Goal: Transaction & Acquisition: Purchase product/service

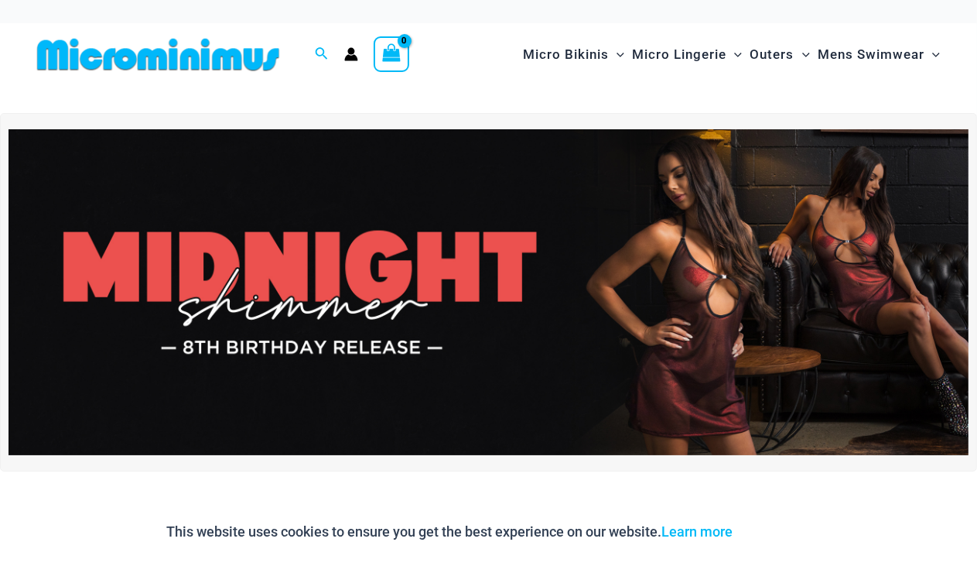
click at [389, 266] on img at bounding box center [489, 292] width 960 height 327
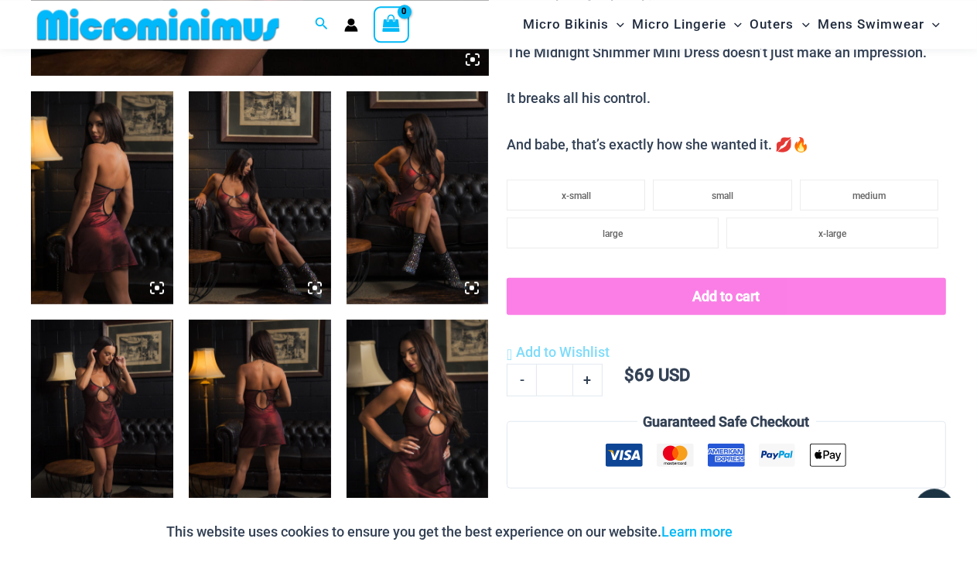
scroll to position [747, 0]
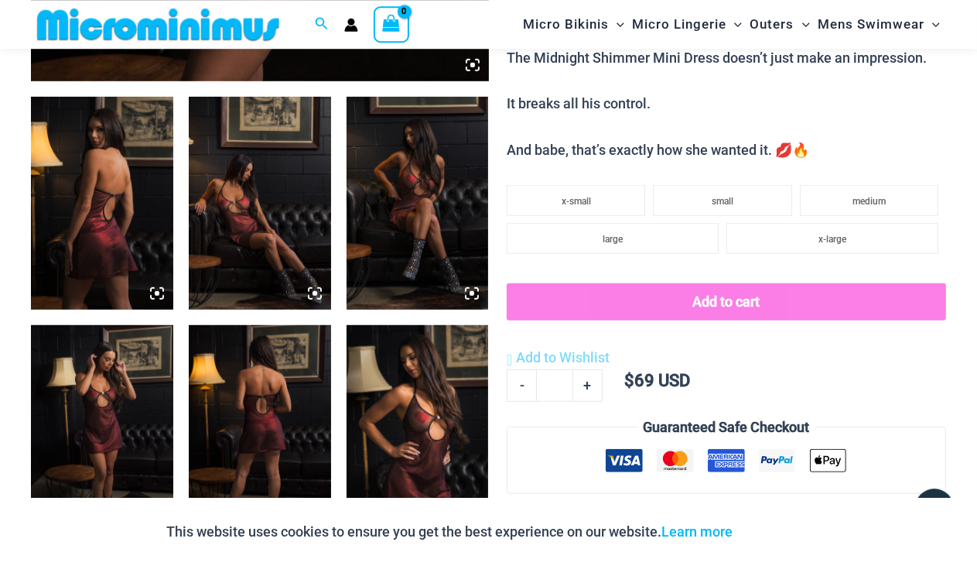
click at [151, 224] on img at bounding box center [102, 204] width 142 height 214
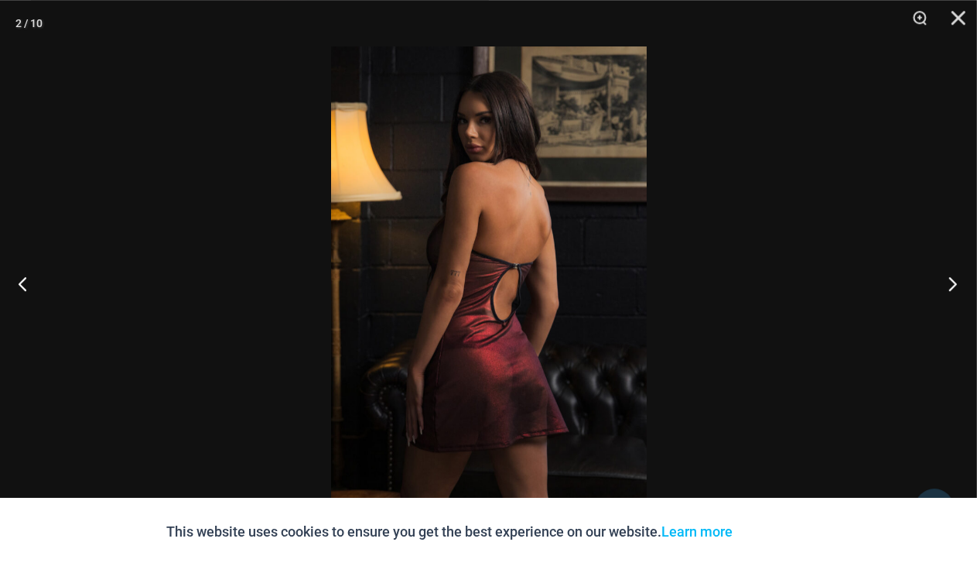
click at [956, 286] on button "Next" at bounding box center [948, 283] width 58 height 77
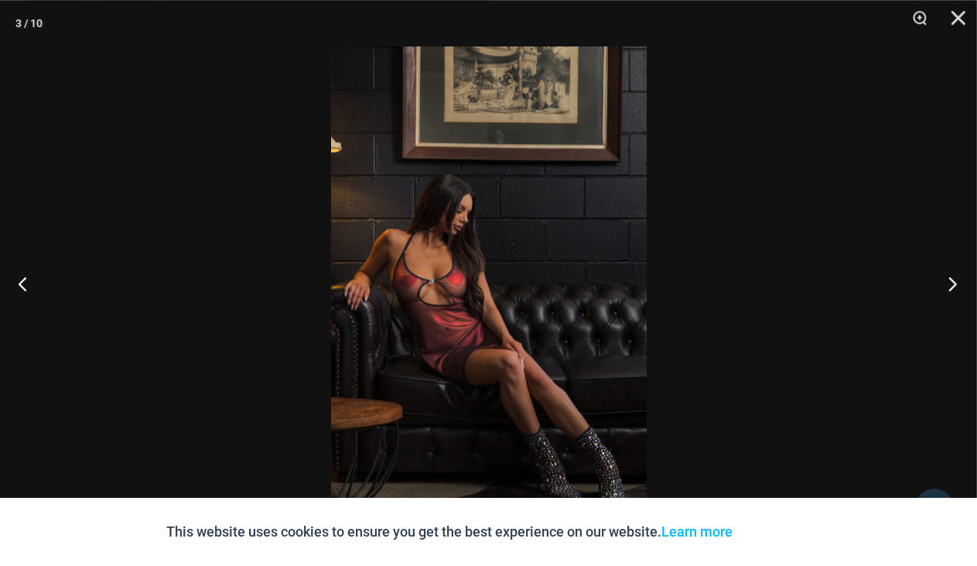
click at [956, 286] on button "Next" at bounding box center [948, 283] width 58 height 77
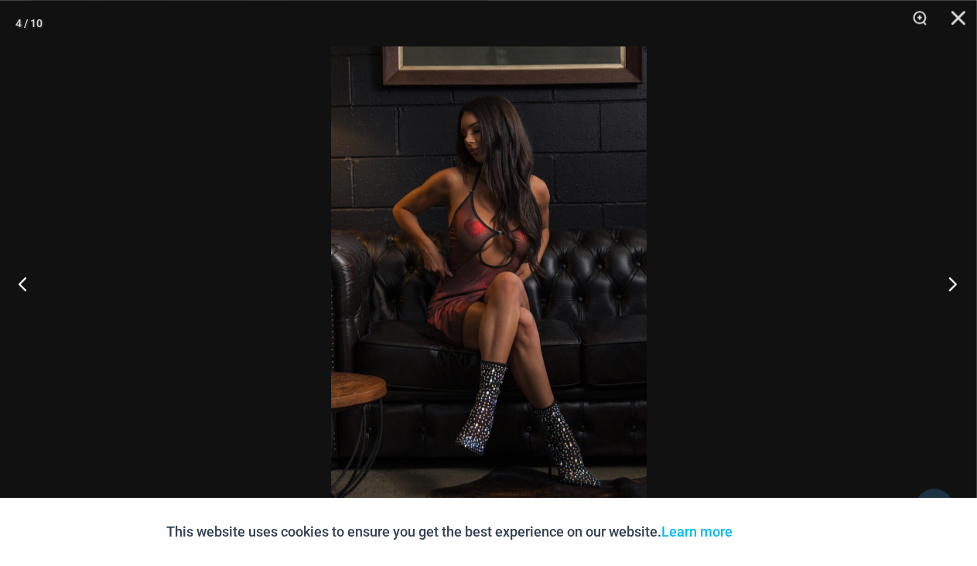
click at [956, 286] on button "Next" at bounding box center [948, 283] width 58 height 77
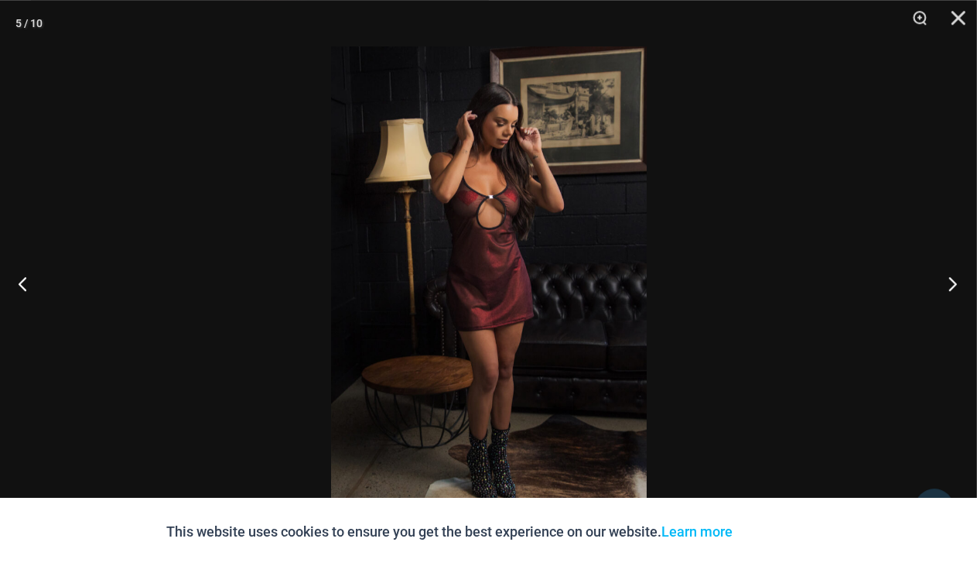
click at [956, 286] on button "Next" at bounding box center [948, 283] width 58 height 77
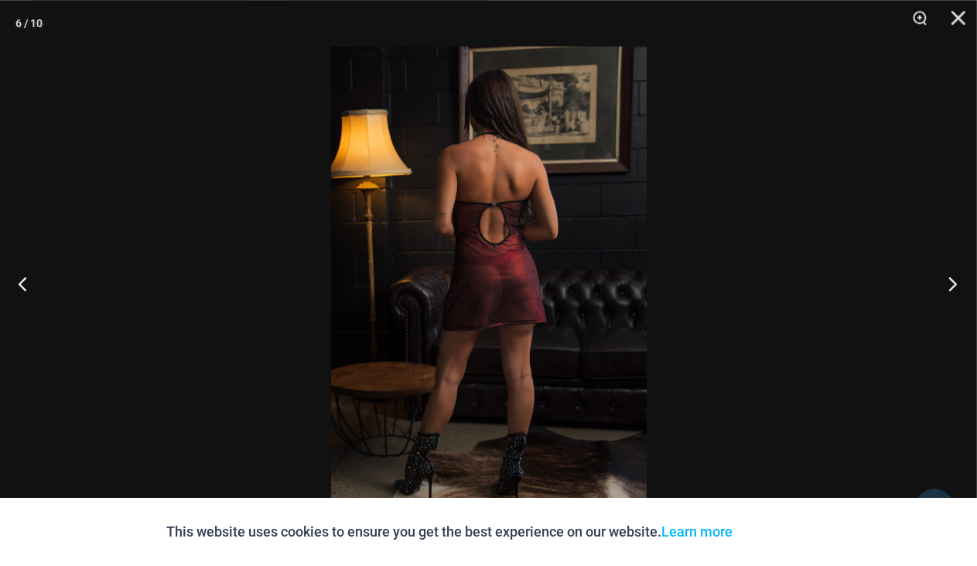
click at [956, 286] on button "Next" at bounding box center [948, 283] width 58 height 77
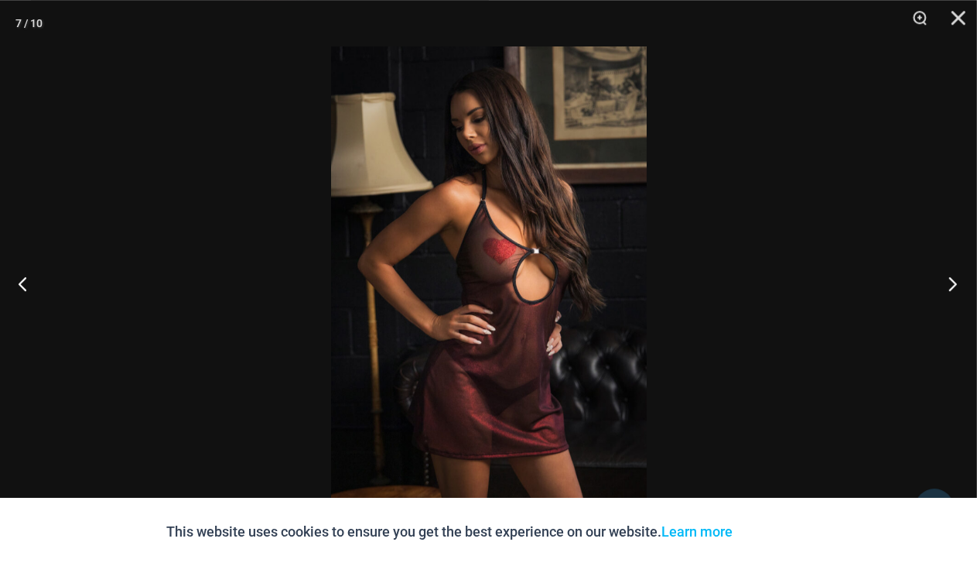
click at [956, 286] on button "Next" at bounding box center [948, 283] width 58 height 77
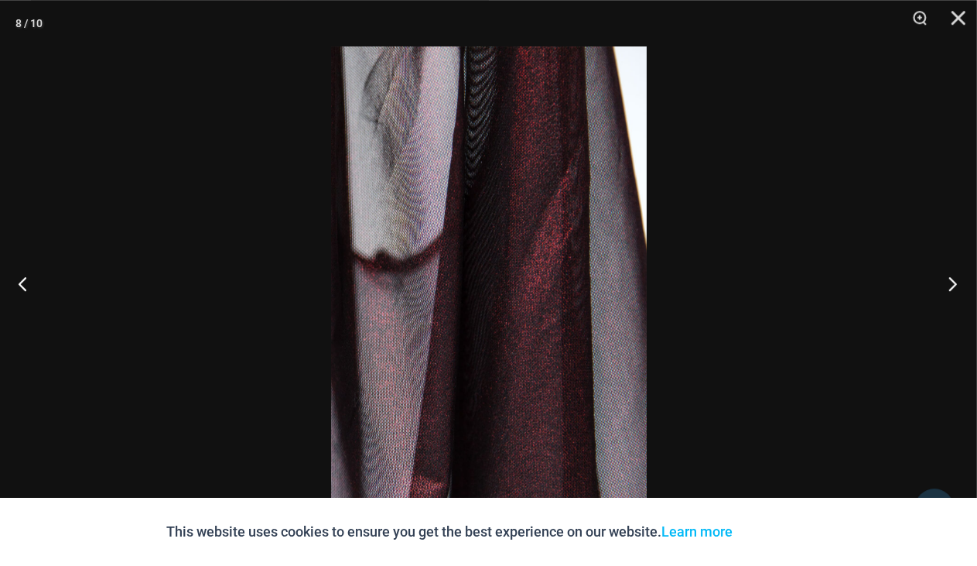
click at [956, 286] on button "Next" at bounding box center [948, 283] width 58 height 77
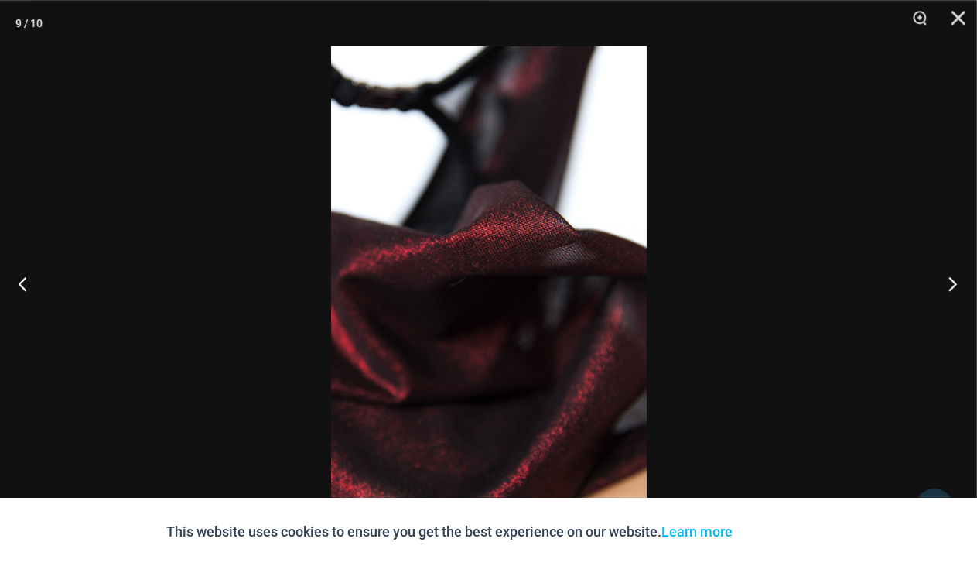
click at [956, 286] on button "Next" at bounding box center [948, 283] width 58 height 77
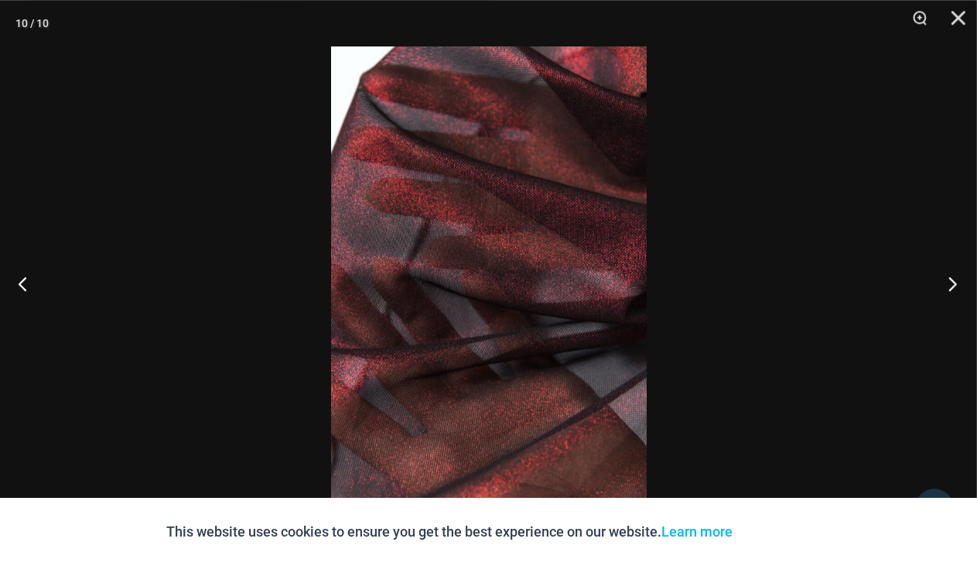
click at [956, 286] on button "Next" at bounding box center [948, 283] width 58 height 77
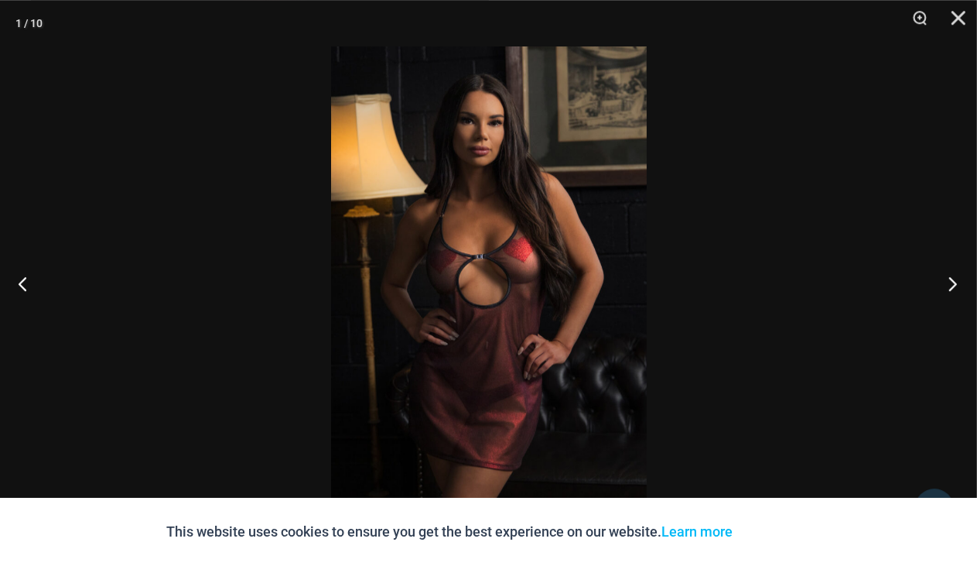
click at [956, 286] on button "Next" at bounding box center [948, 283] width 58 height 77
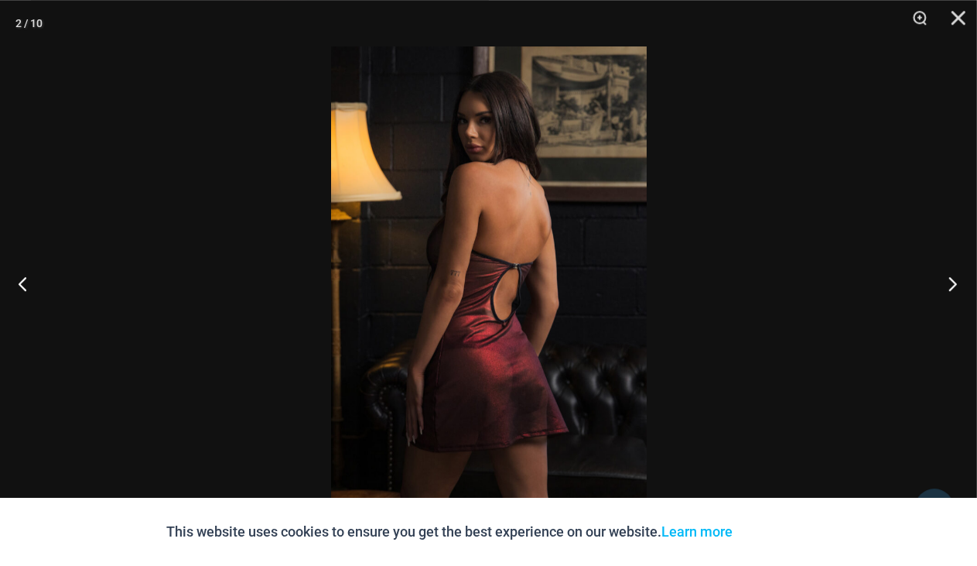
click at [956, 286] on button "Next" at bounding box center [948, 283] width 58 height 77
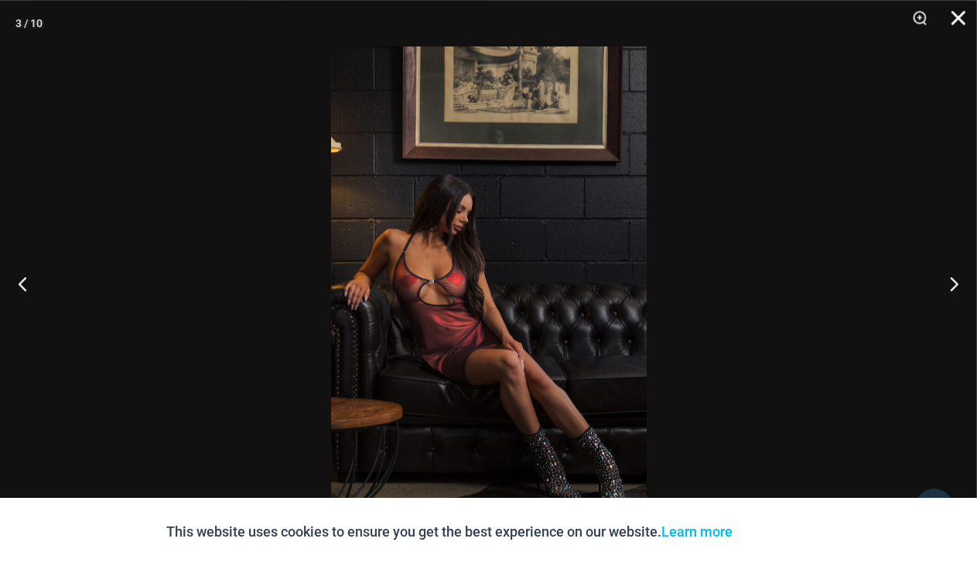
click at [953, 20] on button "Close" at bounding box center [953, 23] width 39 height 46
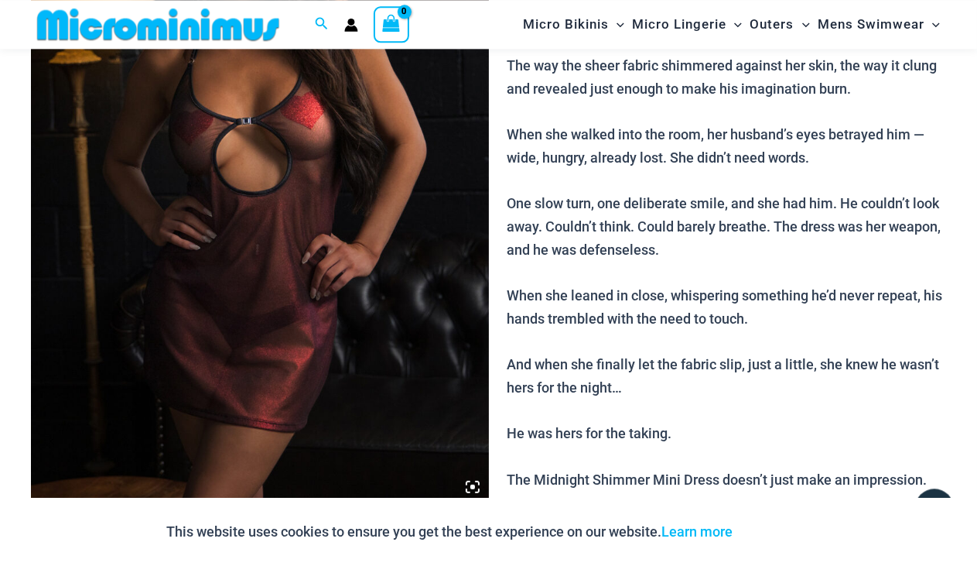
scroll to position [0, 0]
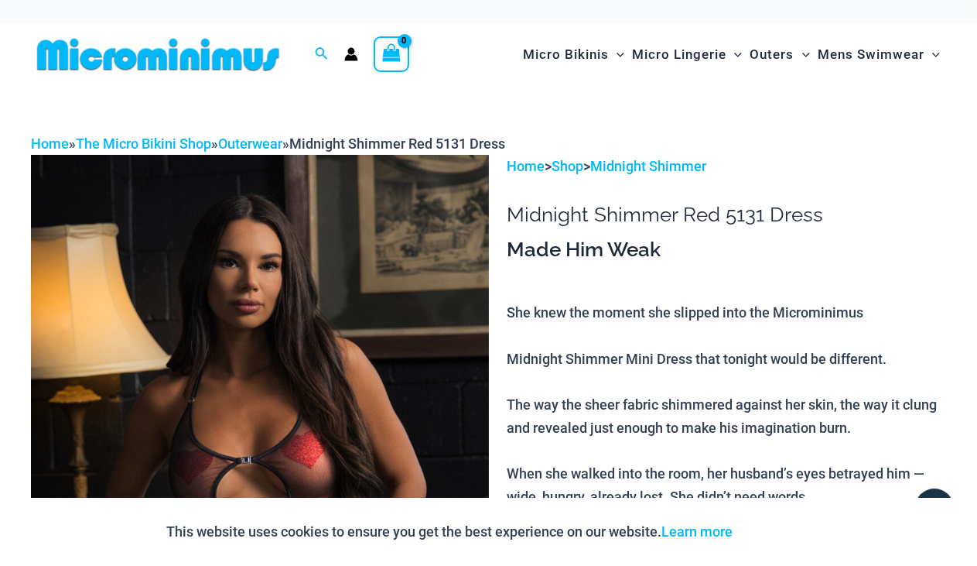
click at [225, 57] on img at bounding box center [158, 54] width 255 height 35
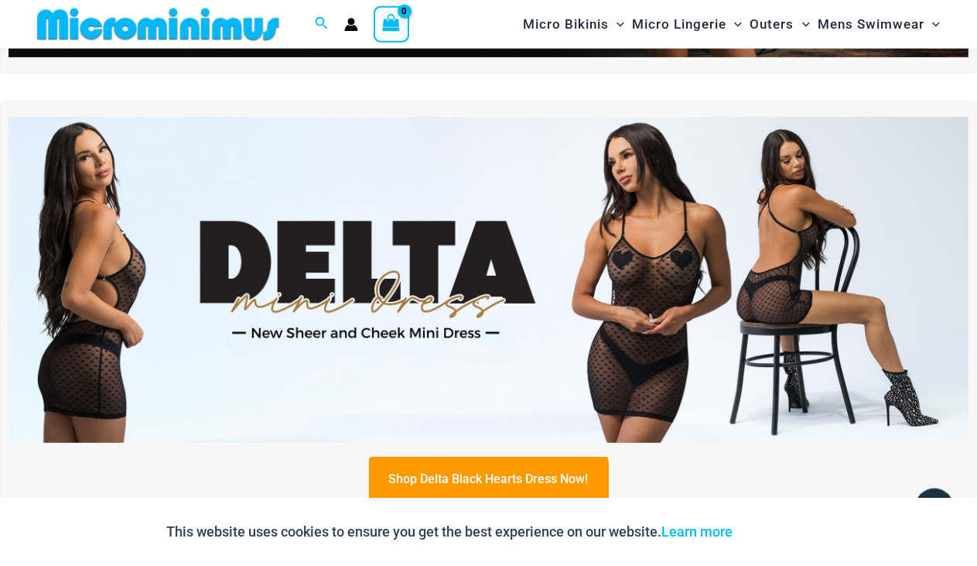
scroll to position [47, 0]
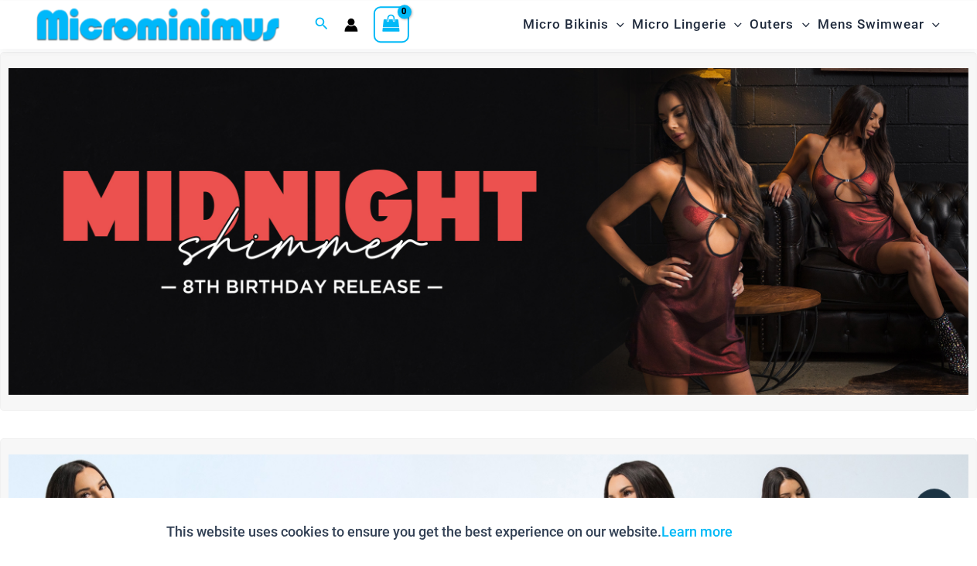
click at [636, 184] on img at bounding box center [489, 231] width 960 height 327
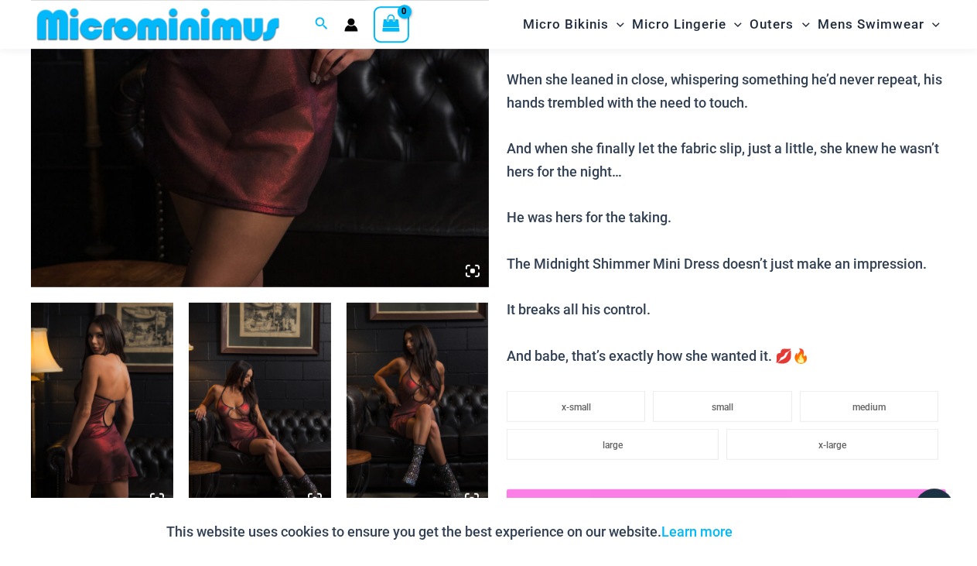
scroll to position [597, 0]
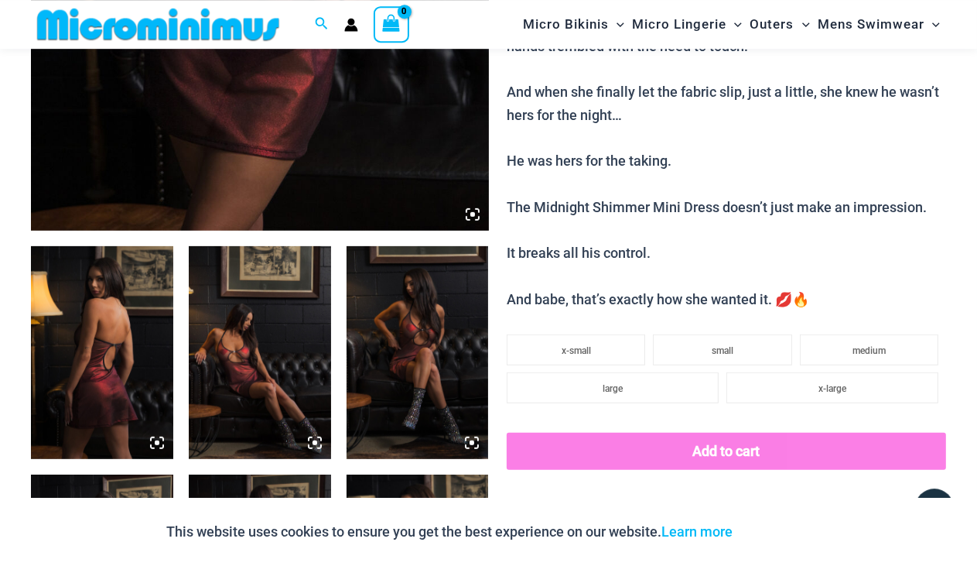
click at [139, 385] on img at bounding box center [102, 353] width 142 height 214
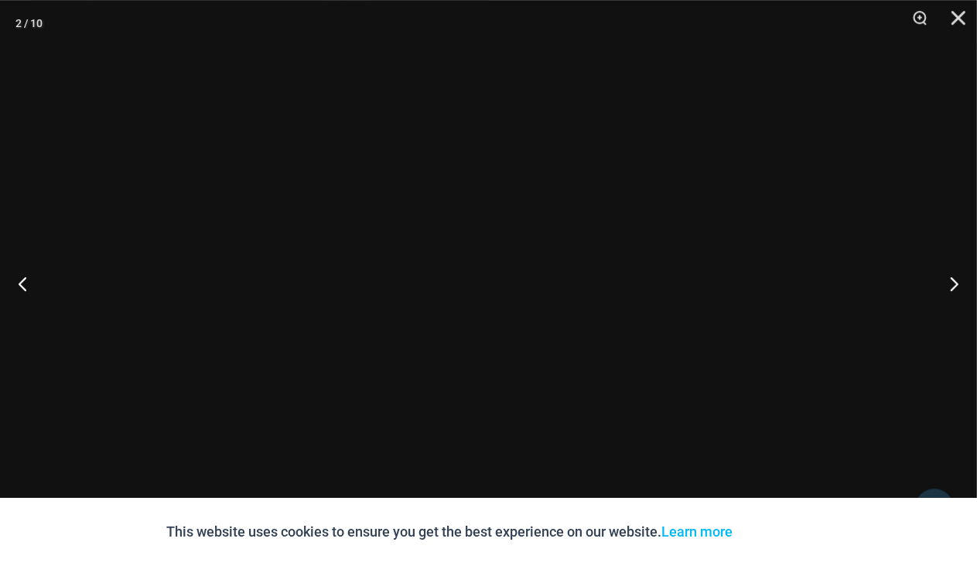
click at [139, 385] on div at bounding box center [488, 283] width 977 height 566
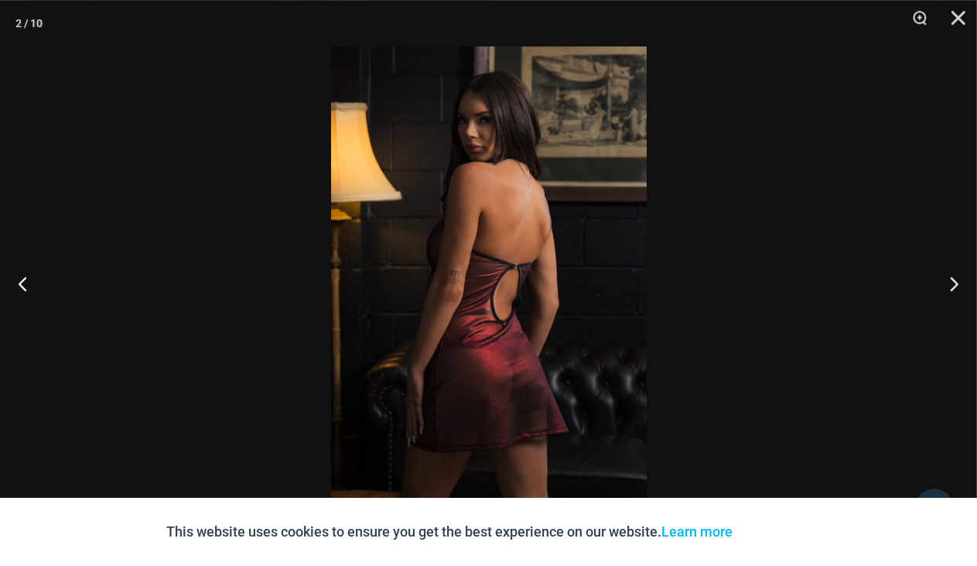
click at [496, 335] on img at bounding box center [489, 282] width 316 height 473
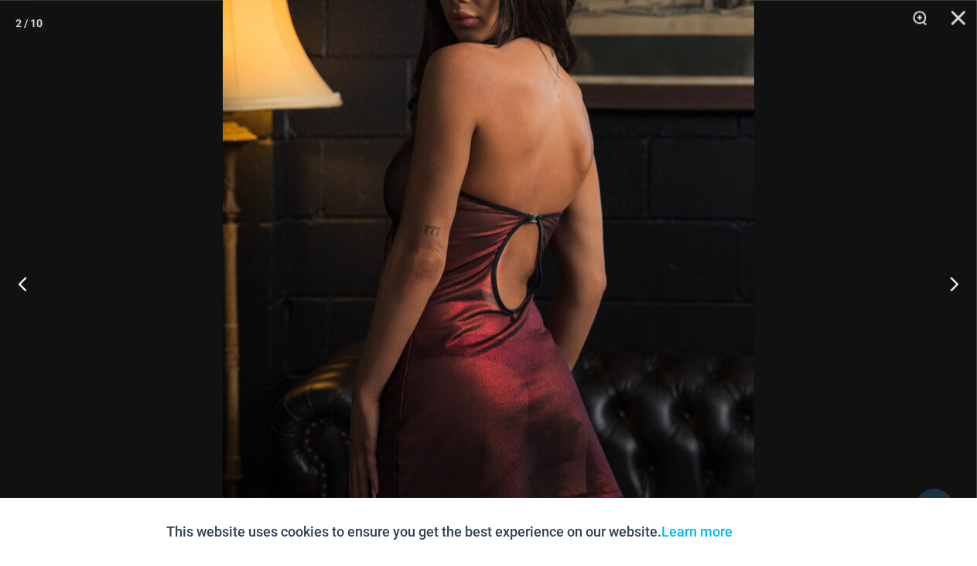
click at [496, 335] on img at bounding box center [489, 246] width 532 height 797
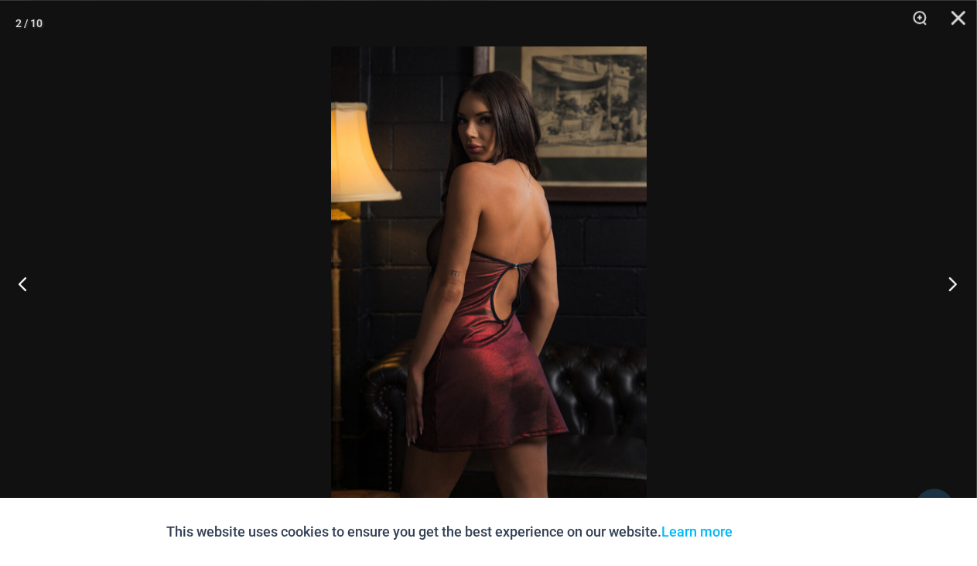
click at [945, 282] on button "Next" at bounding box center [948, 283] width 58 height 77
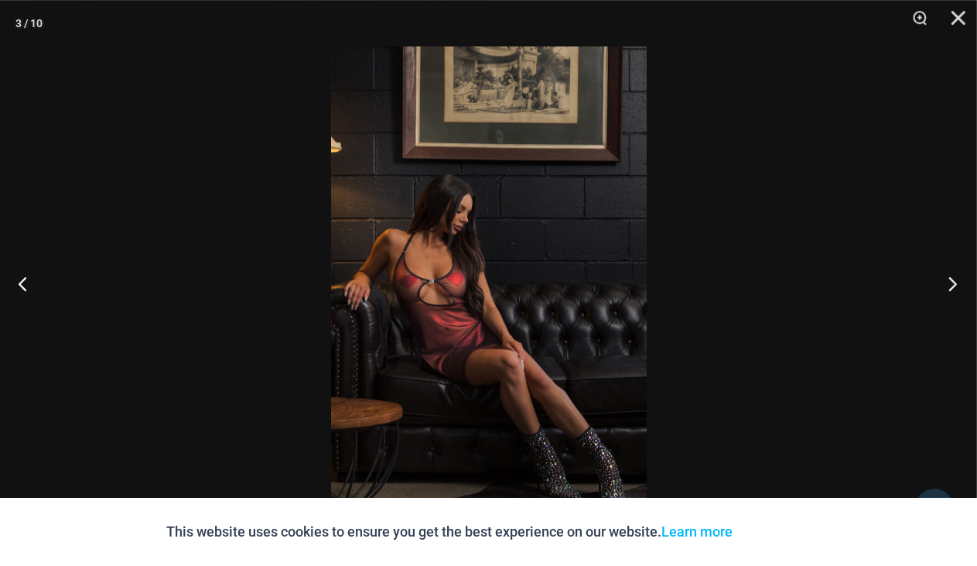
click at [945, 282] on button "Next" at bounding box center [948, 283] width 58 height 77
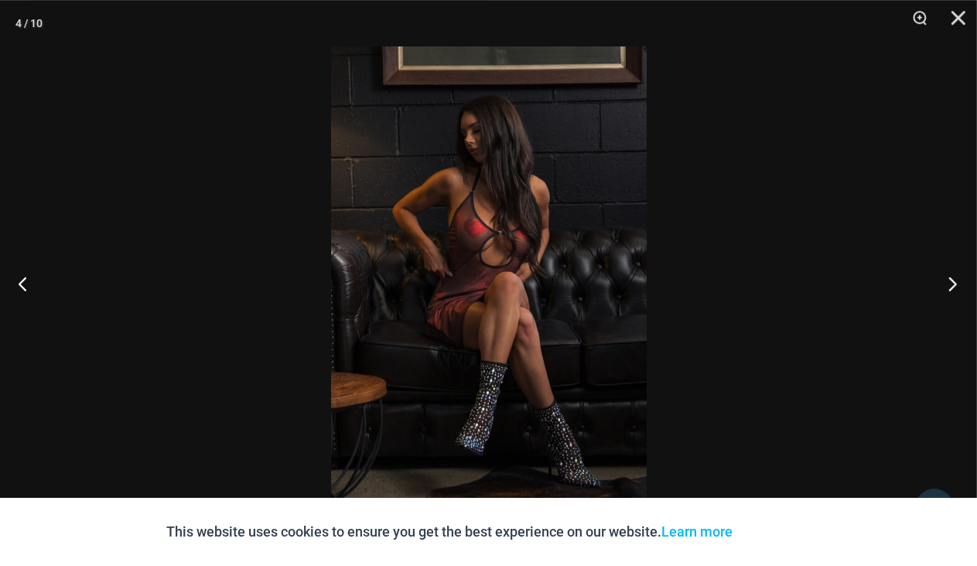
click at [945, 282] on button "Next" at bounding box center [948, 283] width 58 height 77
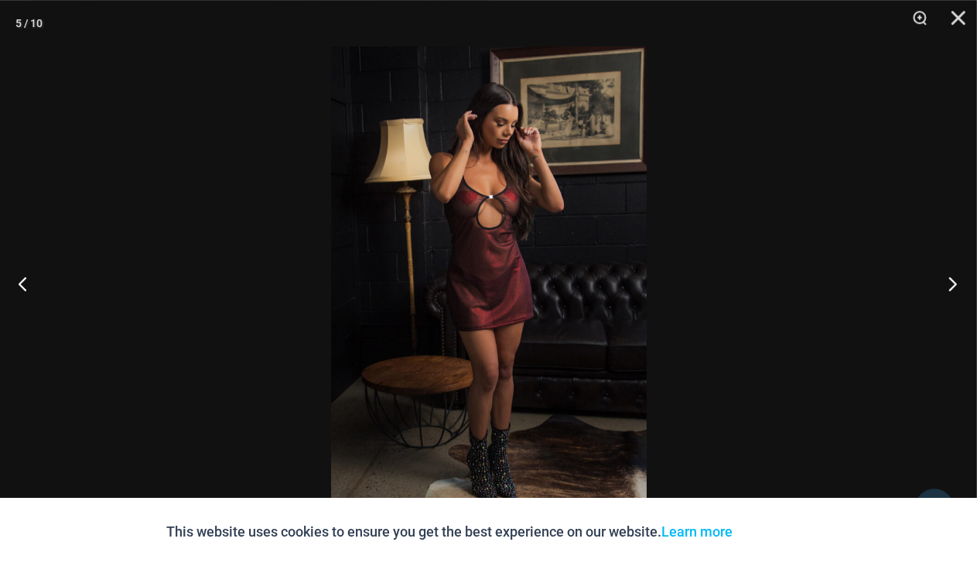
click at [945, 282] on button "Next" at bounding box center [948, 283] width 58 height 77
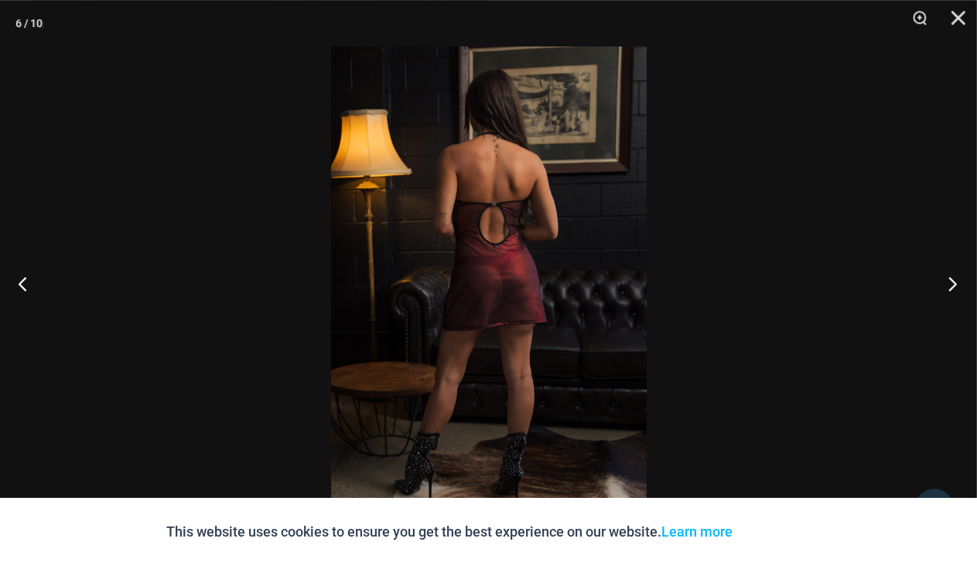
click at [945, 282] on button "Next" at bounding box center [948, 283] width 58 height 77
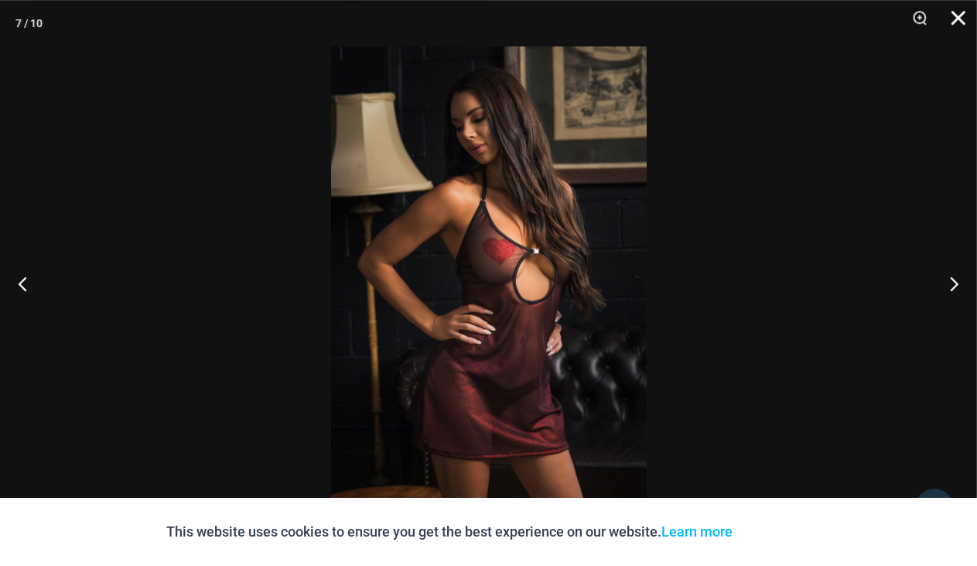
click at [958, 14] on button "Close" at bounding box center [953, 23] width 39 height 46
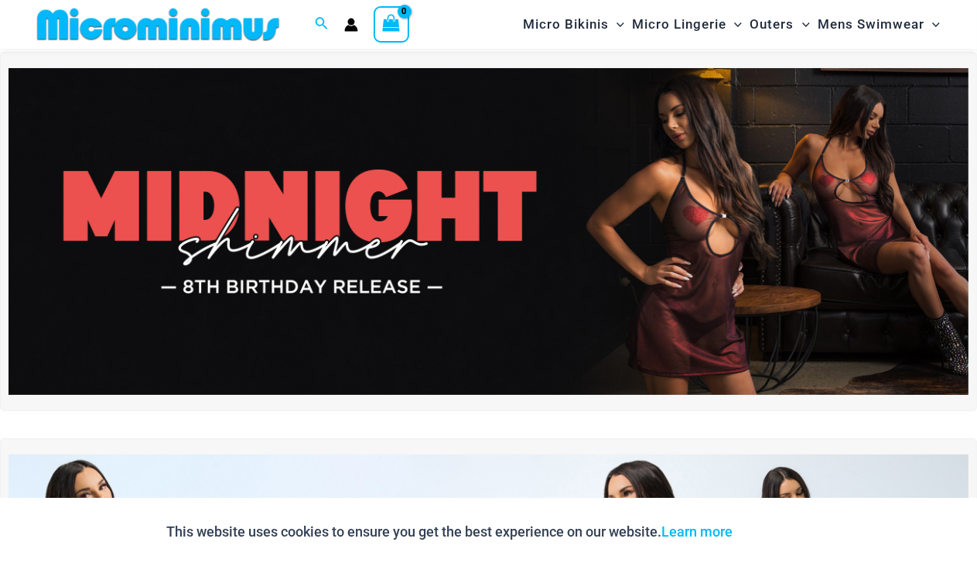
scroll to position [468, 0]
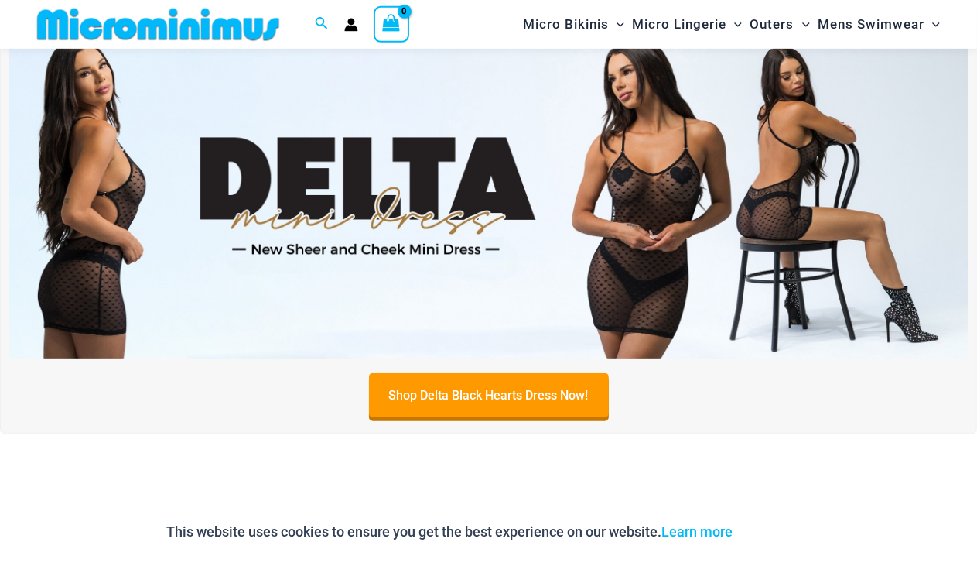
click at [430, 213] on img at bounding box center [489, 196] width 960 height 327
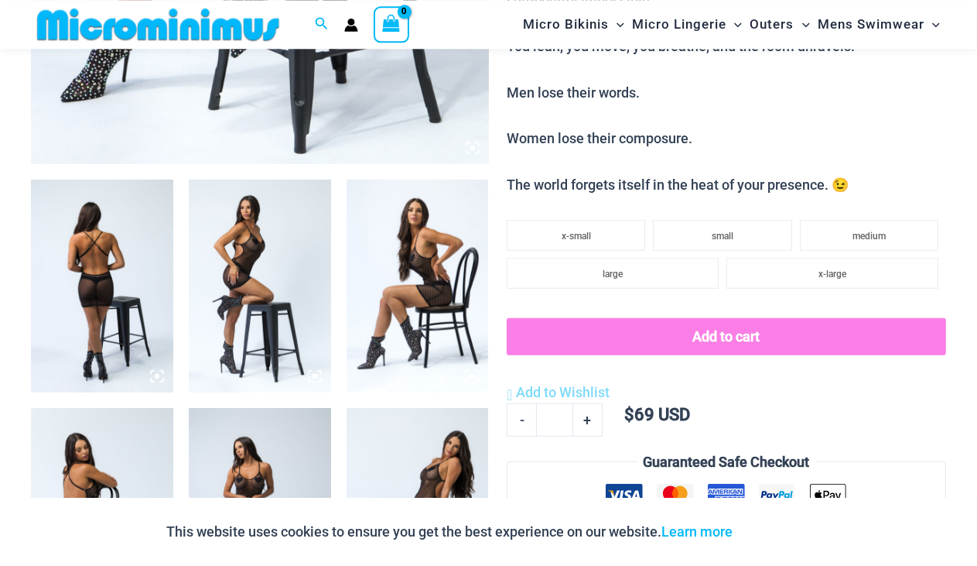
scroll to position [618, 0]
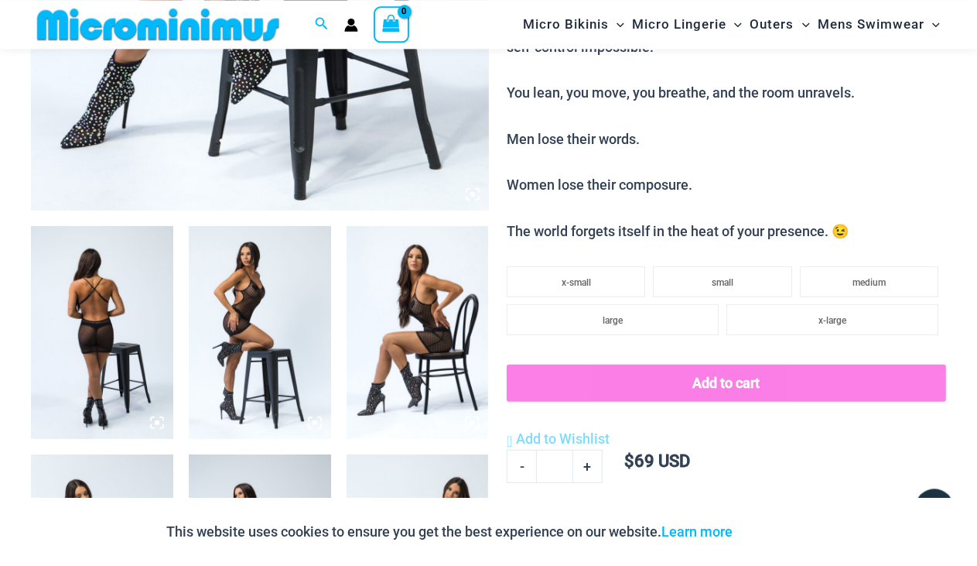
click at [92, 300] on img at bounding box center [102, 333] width 142 height 214
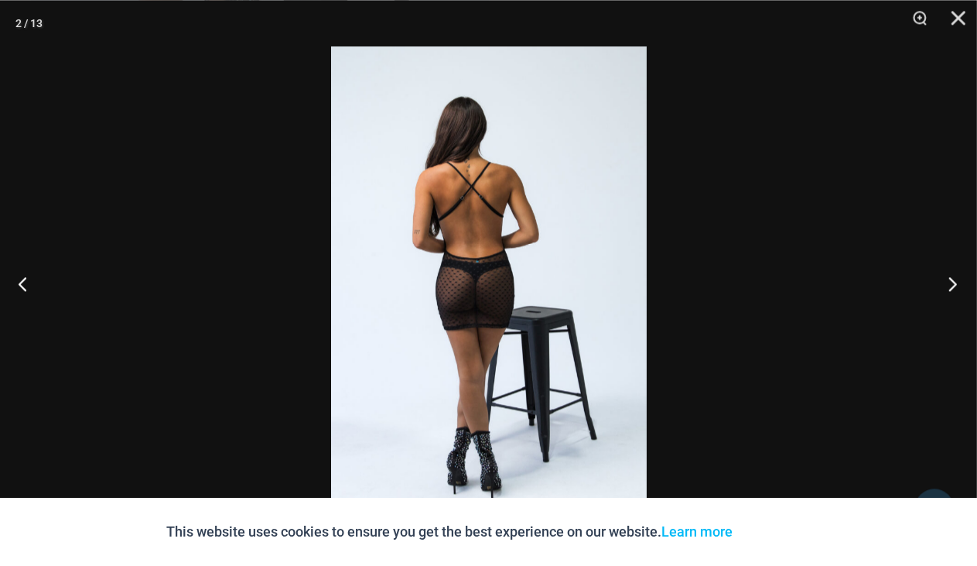
click at [951, 288] on button "Next" at bounding box center [948, 283] width 58 height 77
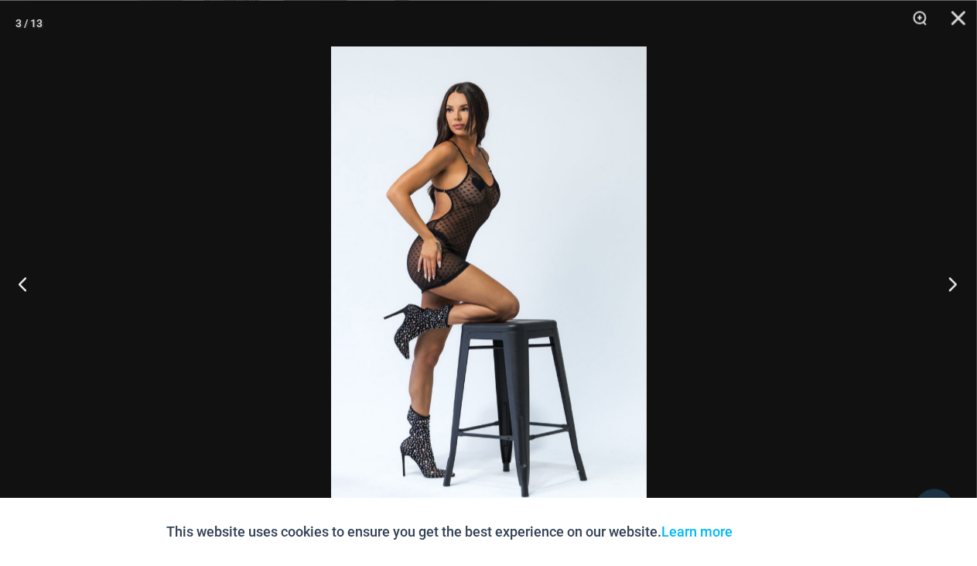
click at [951, 288] on button "Next" at bounding box center [948, 283] width 58 height 77
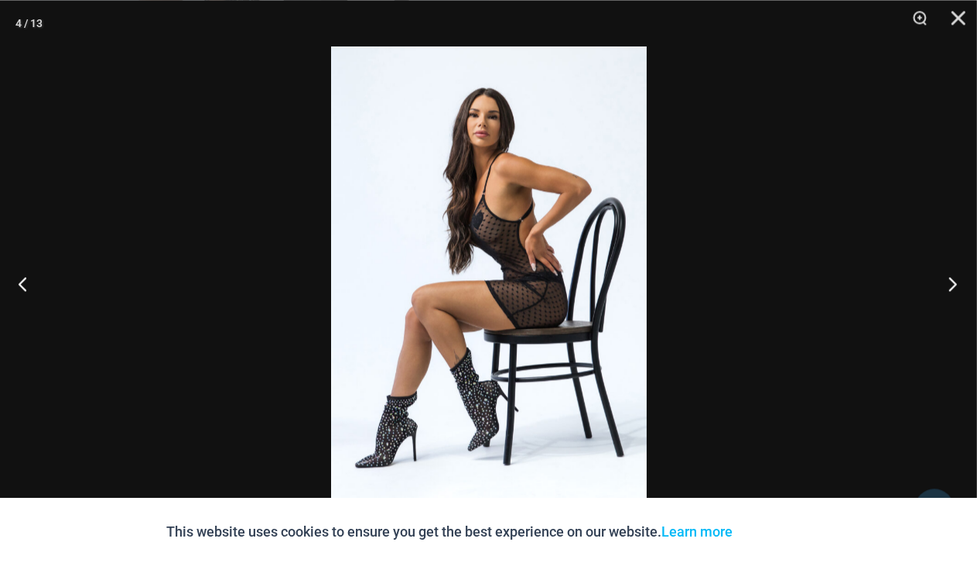
click at [951, 288] on button "Next" at bounding box center [948, 283] width 58 height 77
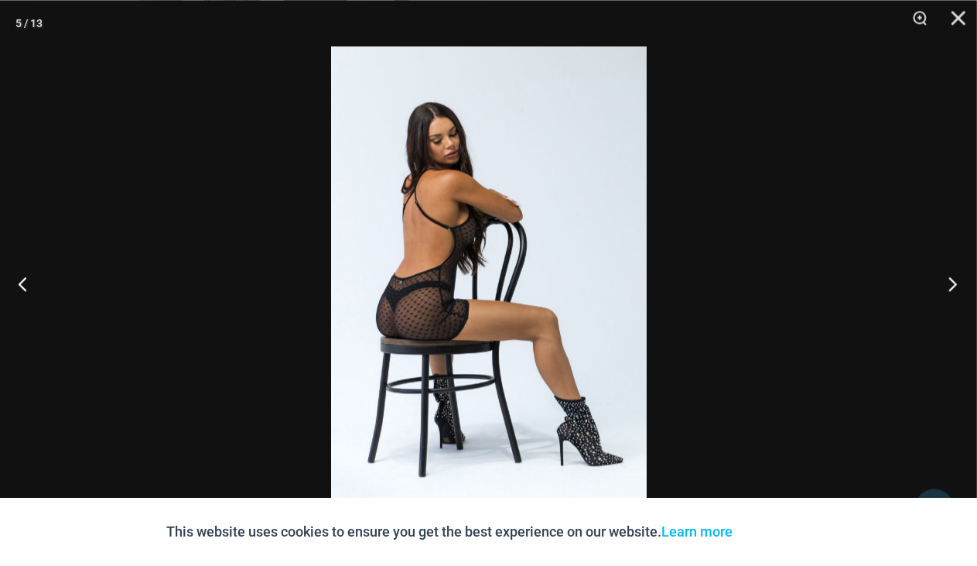
click at [951, 288] on button "Next" at bounding box center [948, 283] width 58 height 77
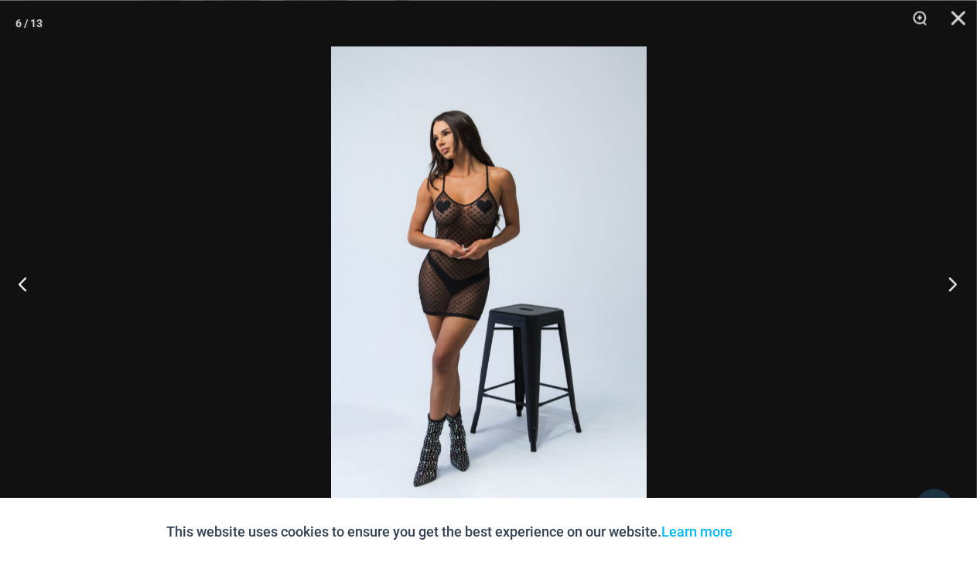
click at [951, 288] on button "Next" at bounding box center [948, 283] width 58 height 77
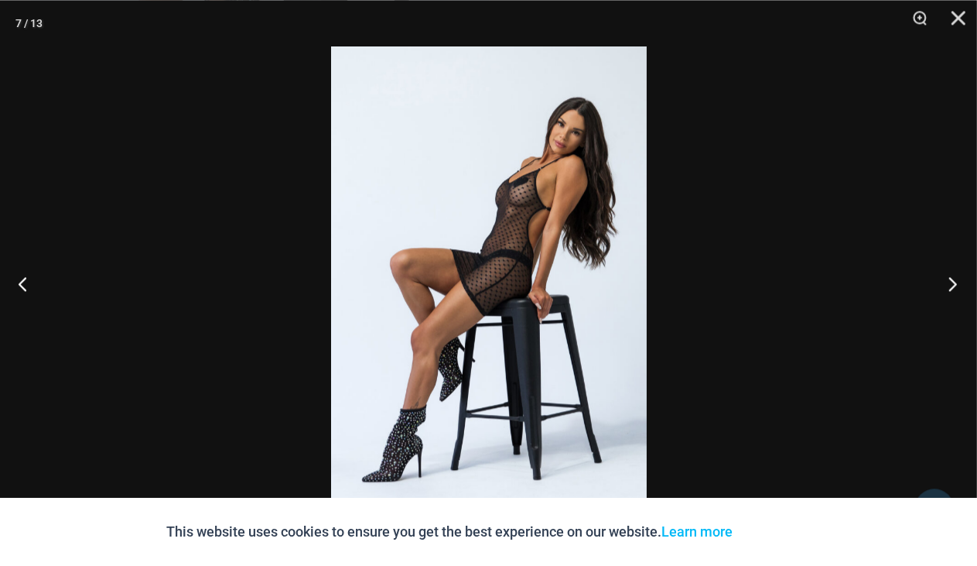
click at [951, 288] on button "Next" at bounding box center [948, 283] width 58 height 77
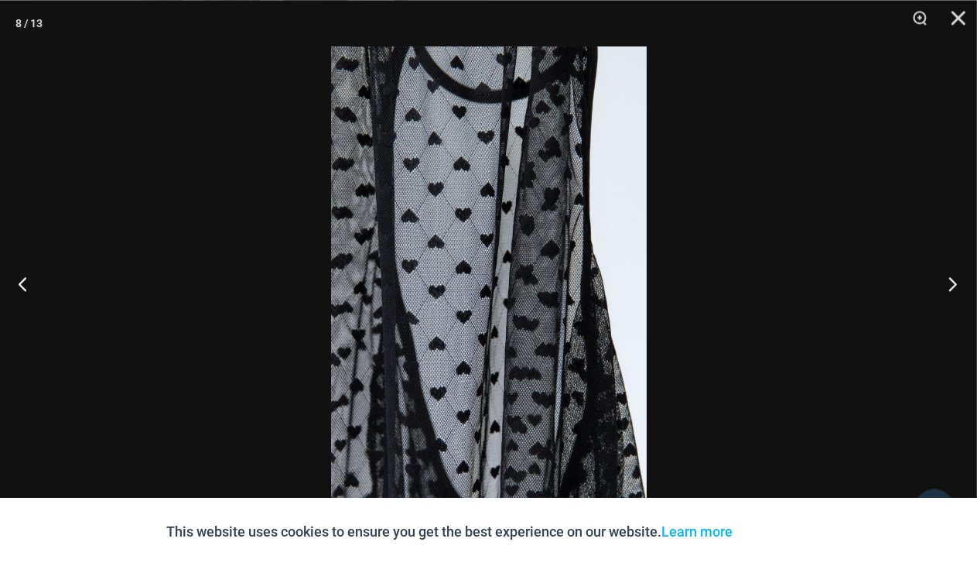
click at [951, 288] on button "Next" at bounding box center [948, 283] width 58 height 77
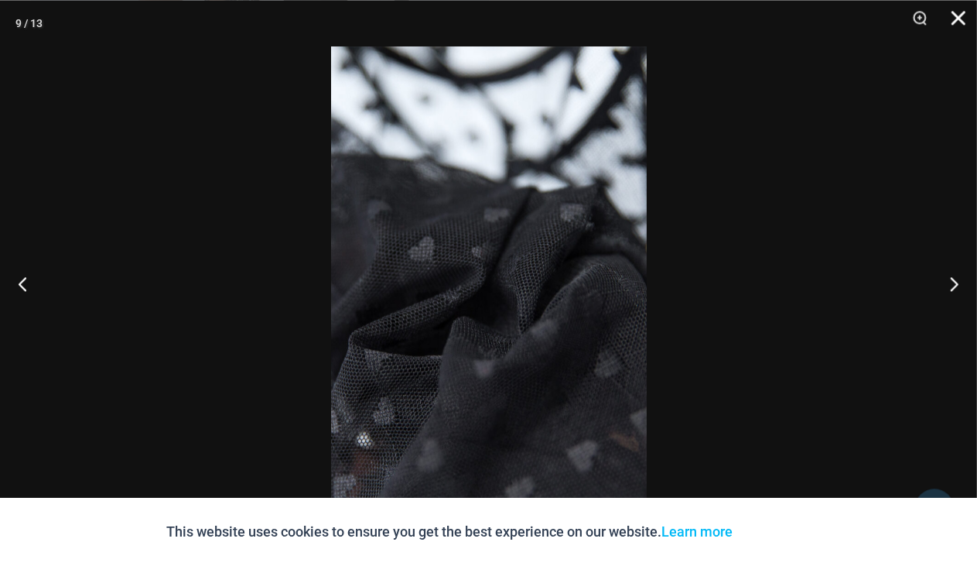
click at [963, 12] on button "Close" at bounding box center [953, 23] width 39 height 46
